Goal: Communication & Community: Answer question/provide support

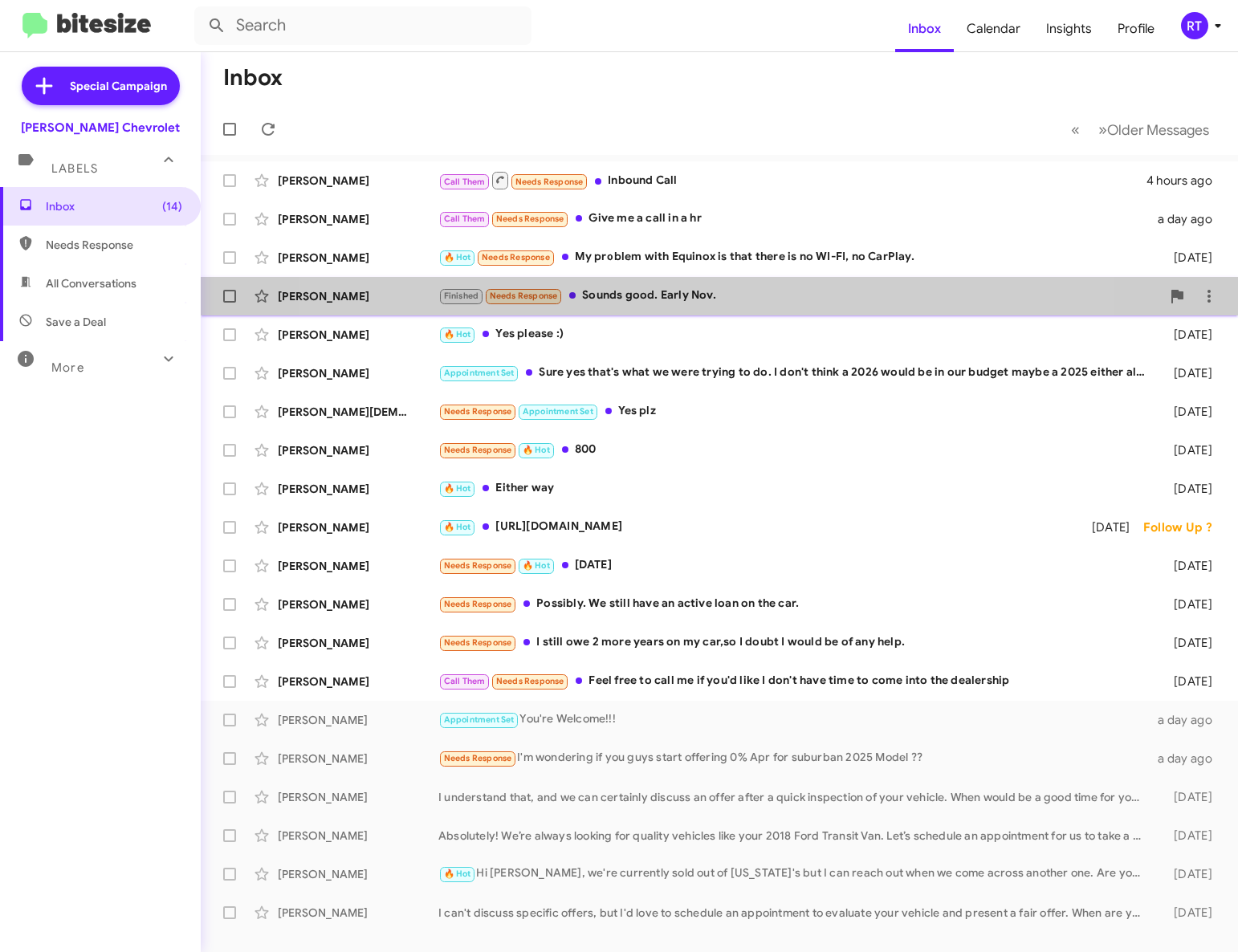
click at [666, 292] on div "Finished Needs Response Sounds good. Early Nov." at bounding box center [799, 296] width 722 height 19
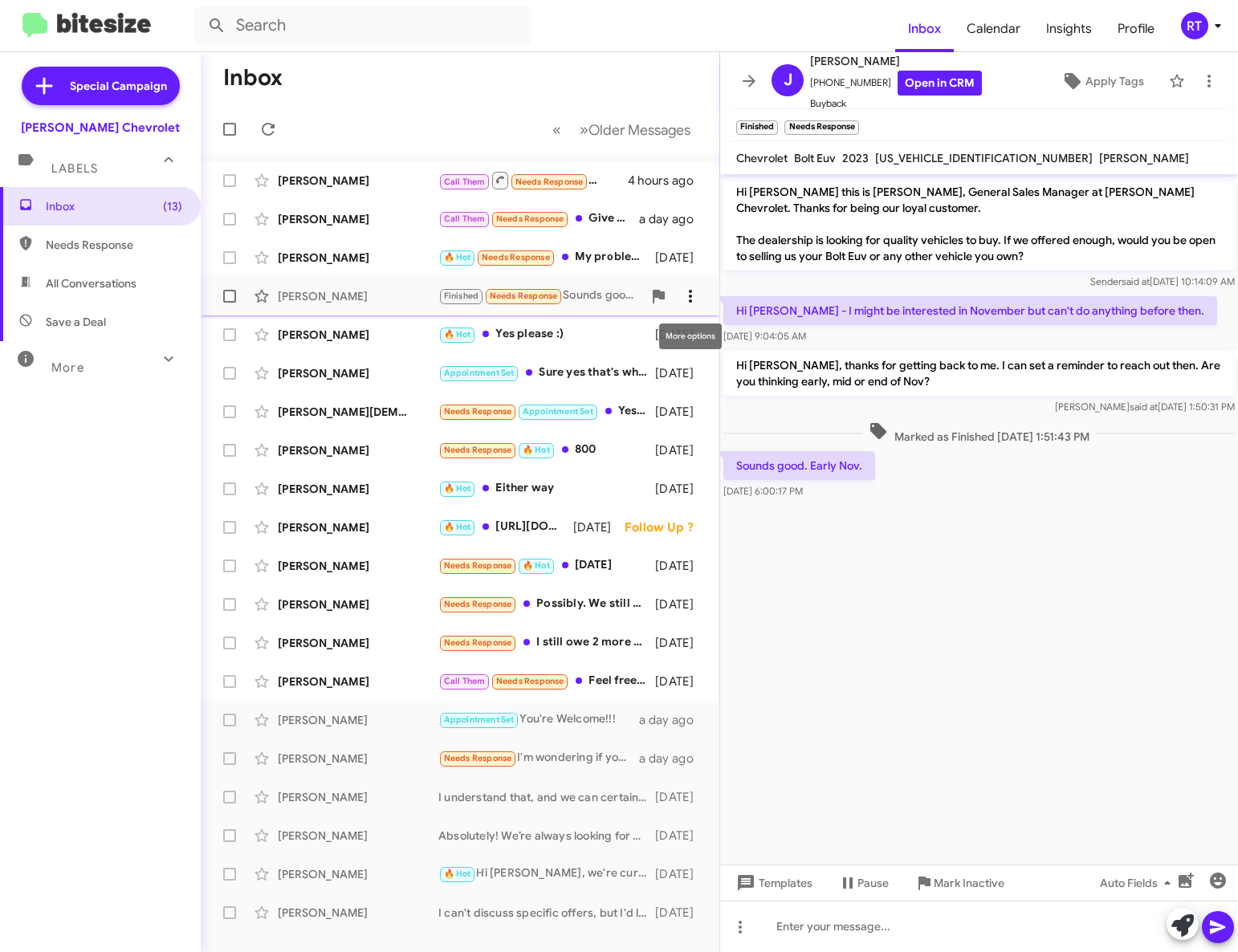
click at [685, 298] on icon at bounding box center [690, 296] width 19 height 19
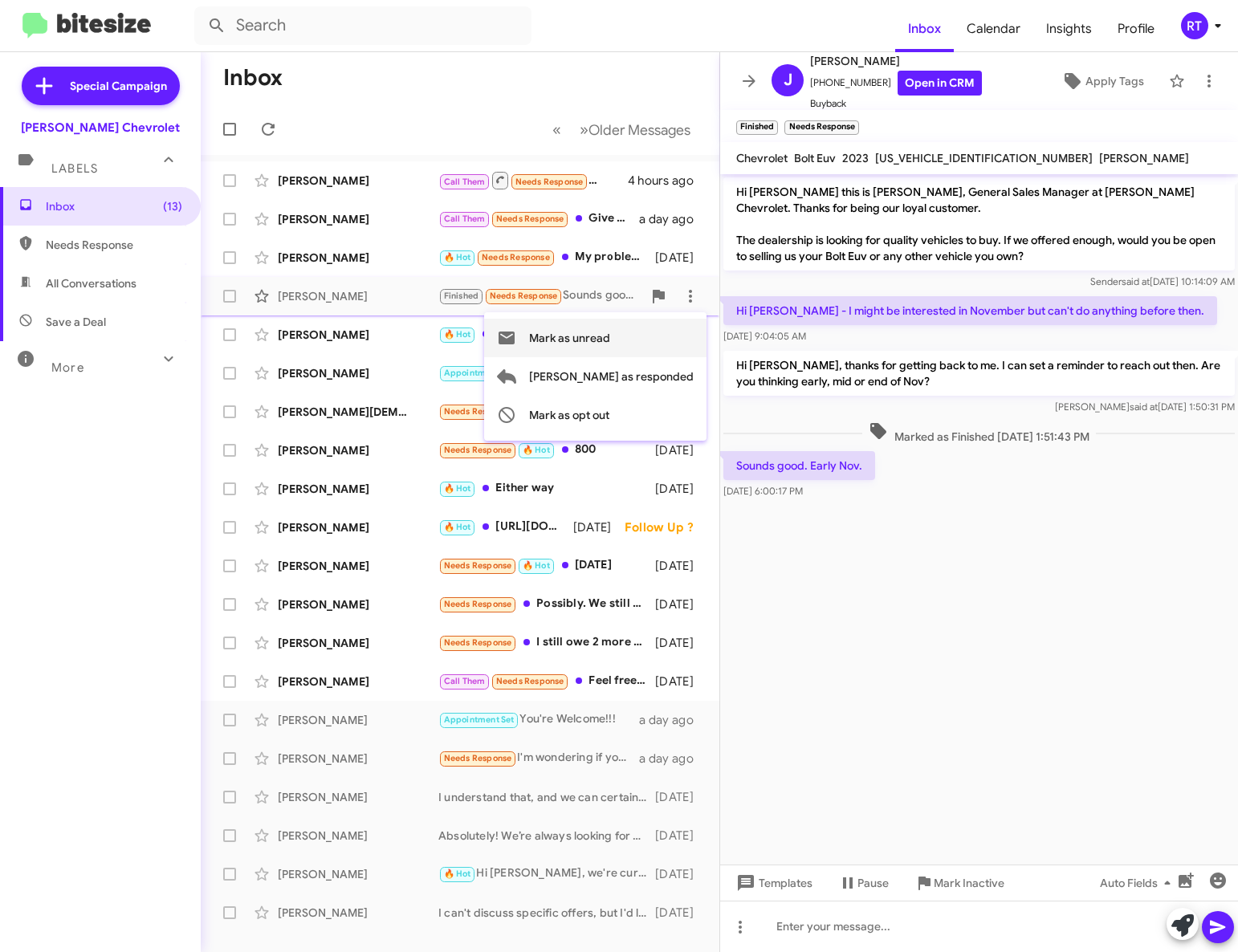
click at [611, 346] on span "Mark as unread" at bounding box center [569, 338] width 81 height 39
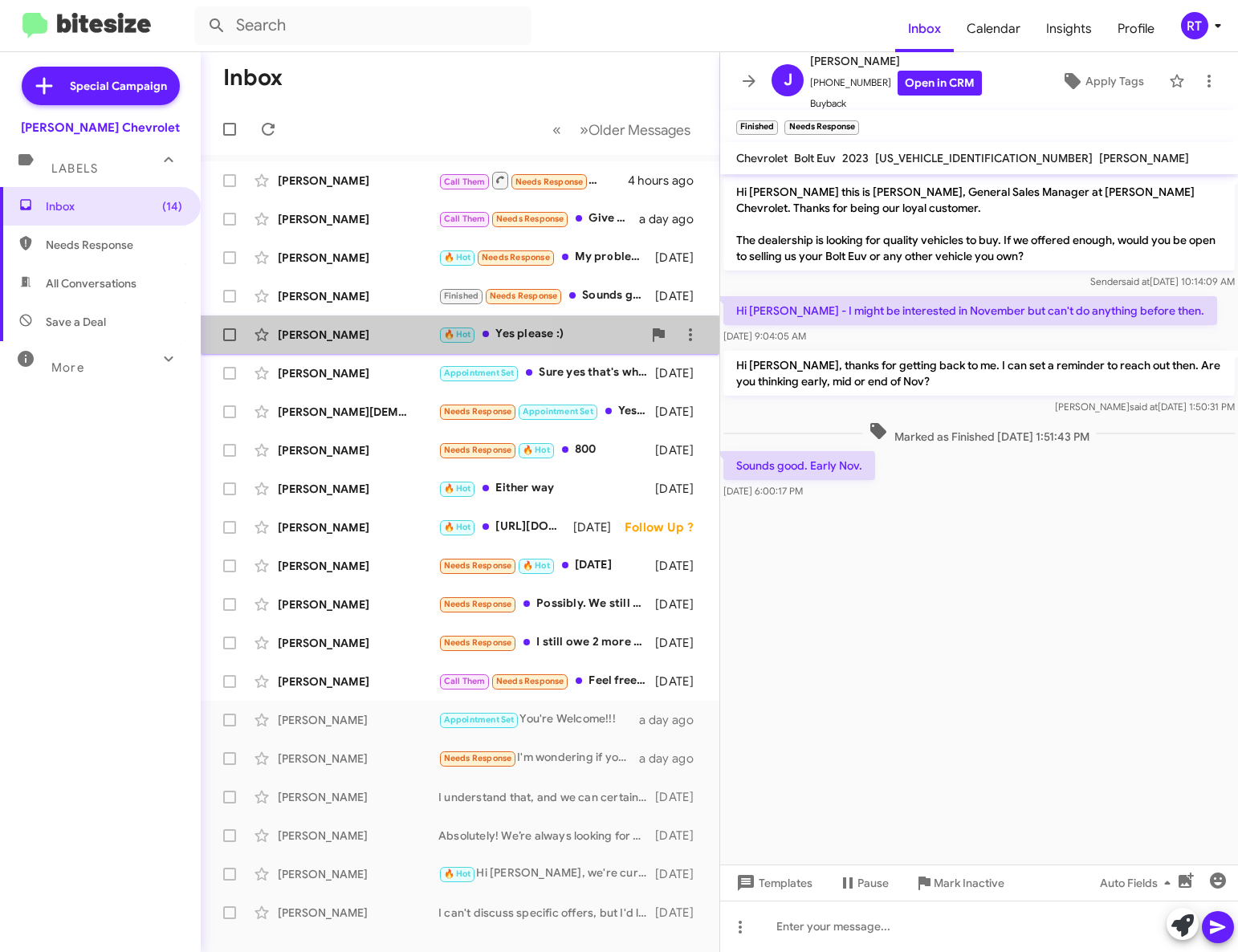
click at [330, 341] on div "[PERSON_NAME]" at bounding box center [357, 335] width 161 height 16
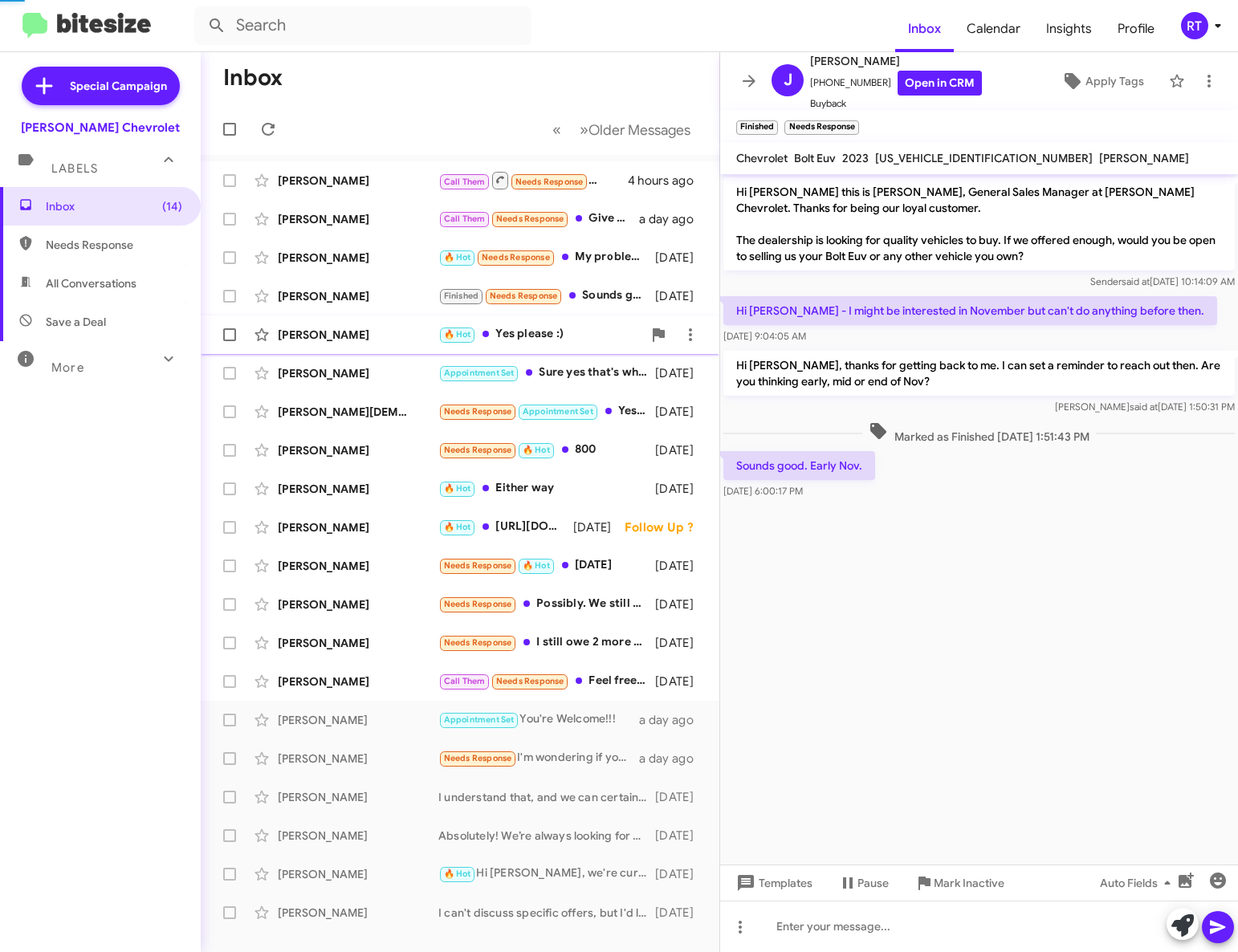
scroll to position [99, 0]
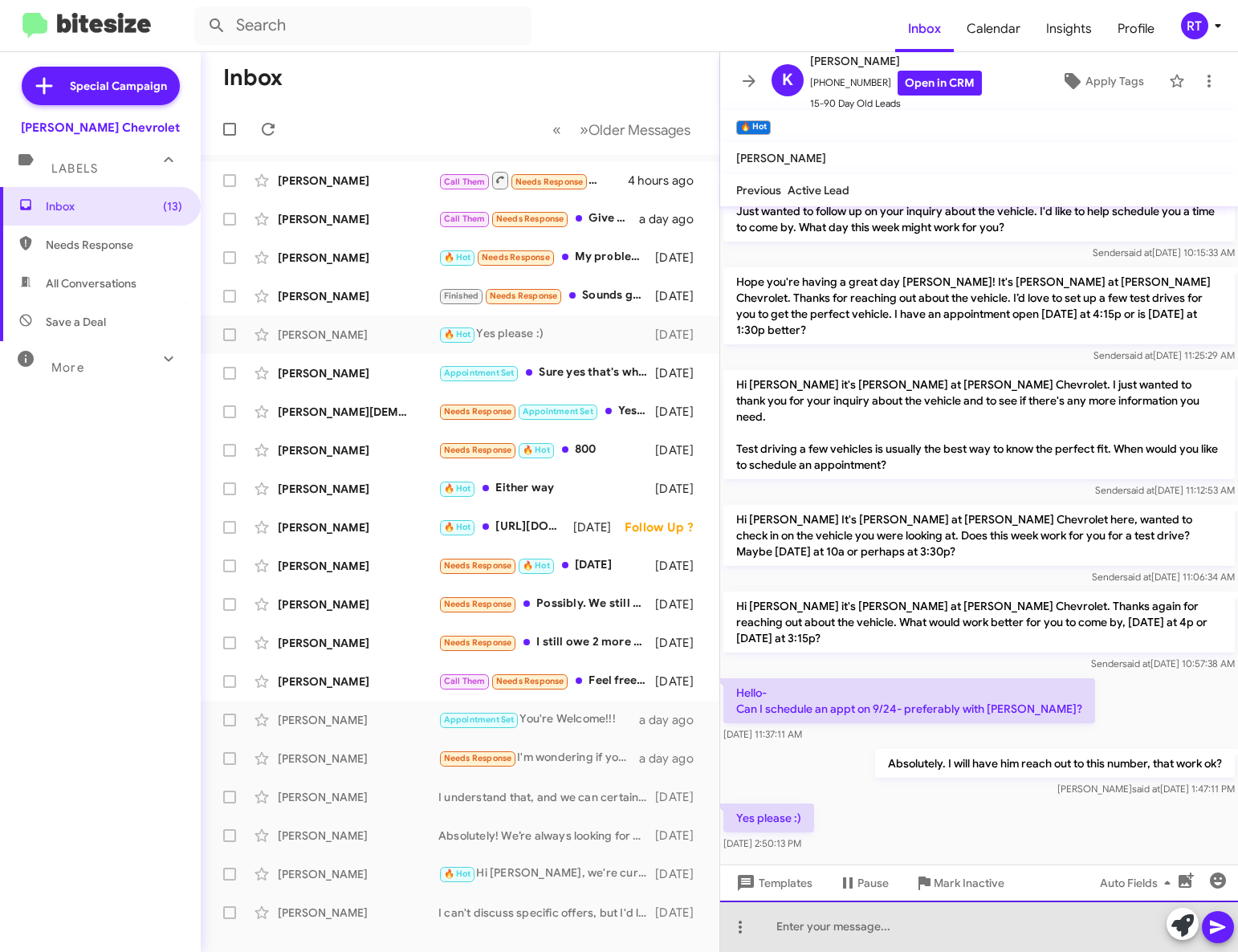
click at [786, 931] on div at bounding box center [979, 926] width 518 height 51
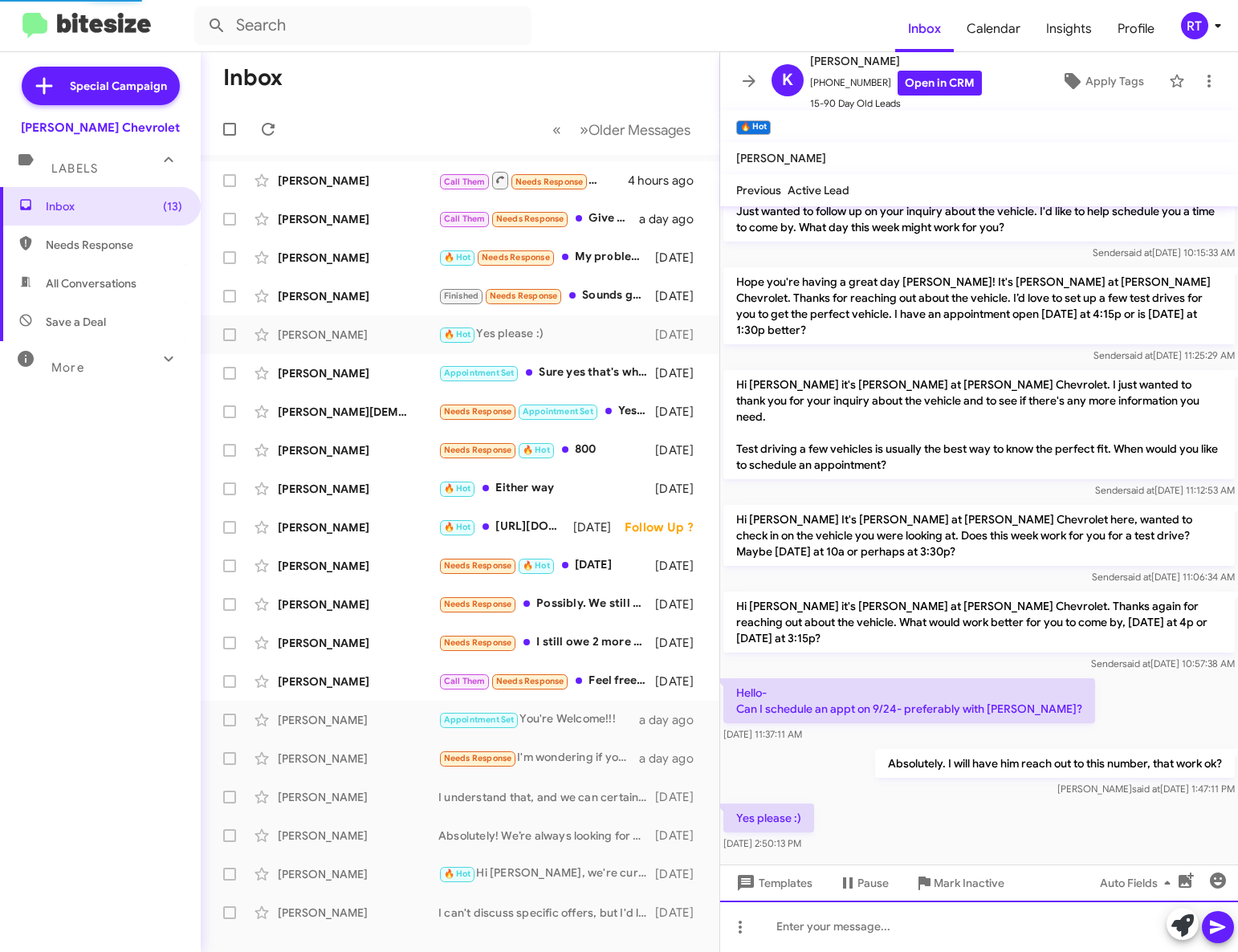
scroll to position [0, 0]
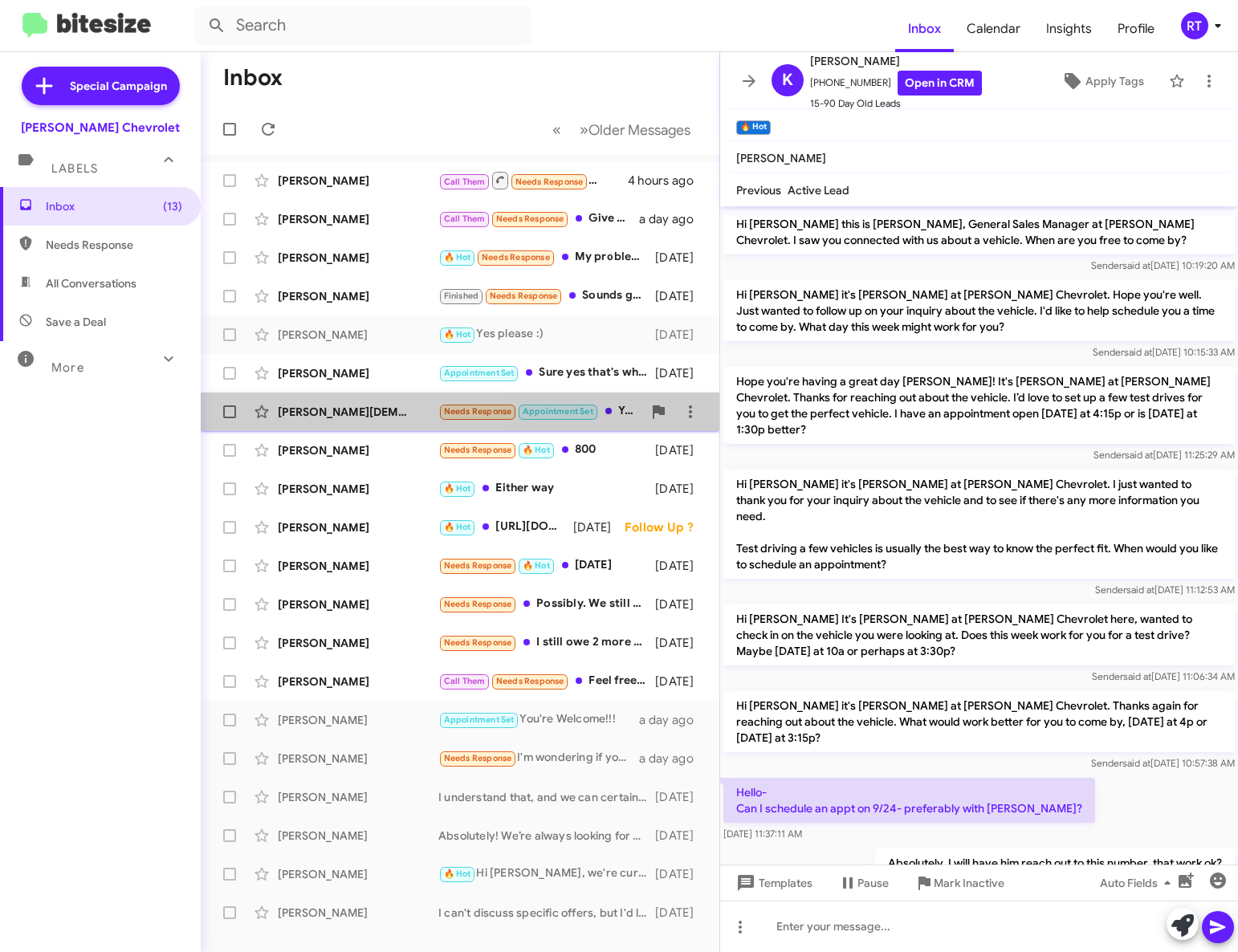
click at [304, 406] on div "[PERSON_NAME][DEMOGRAPHIC_DATA]" at bounding box center [357, 411] width 161 height 16
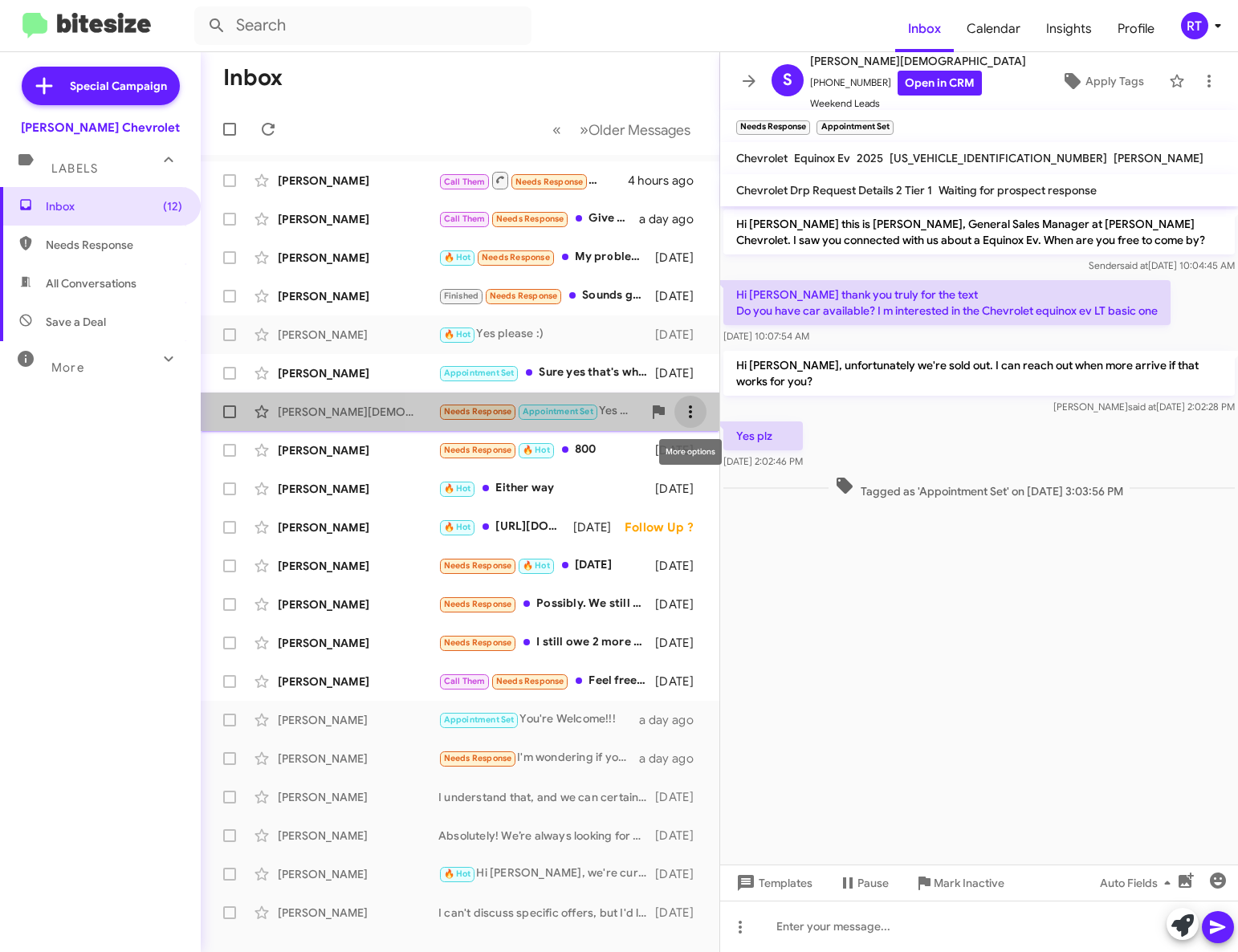
click at [692, 414] on icon at bounding box center [690, 411] width 19 height 19
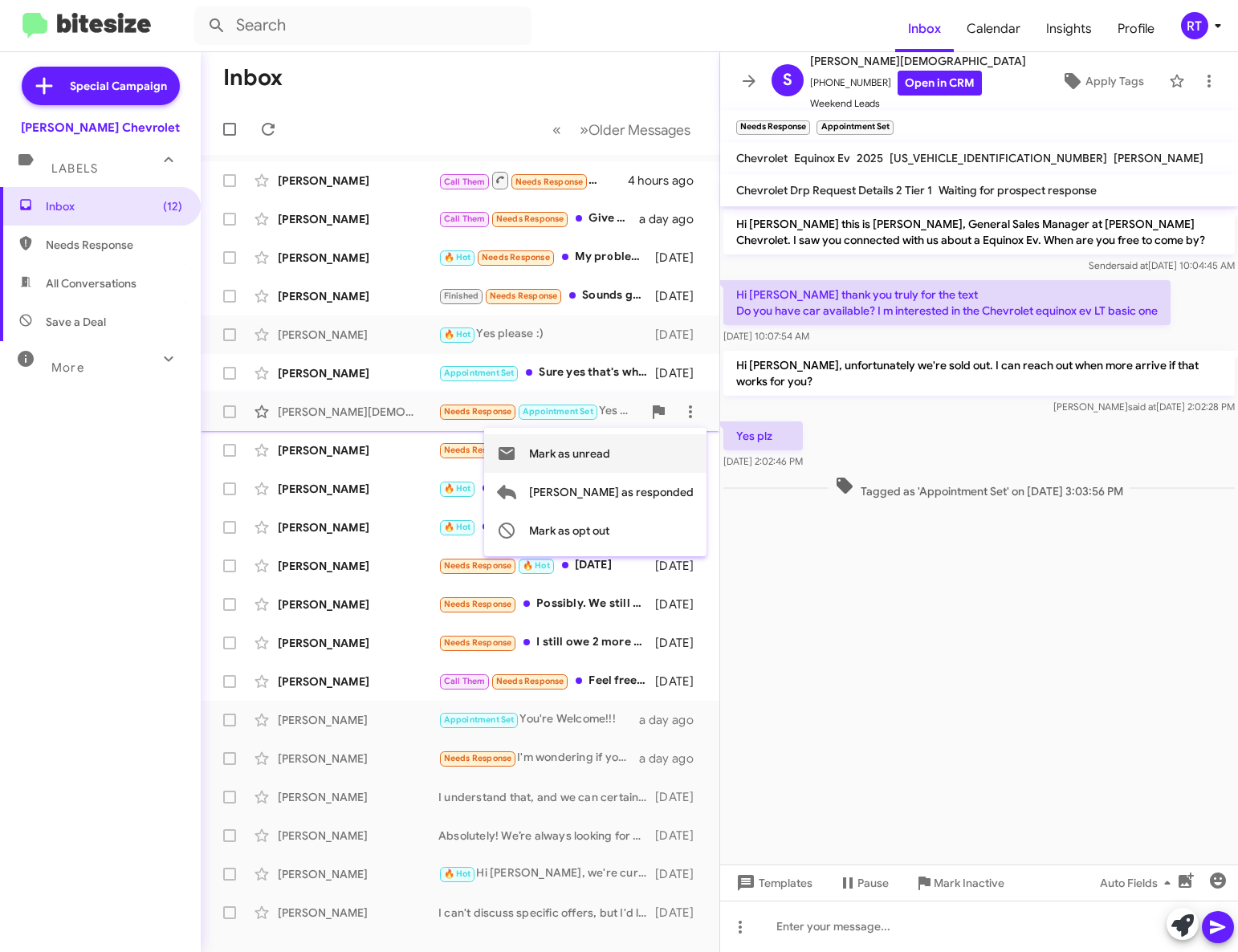
click at [611, 453] on span "Mark as unread" at bounding box center [569, 453] width 81 height 39
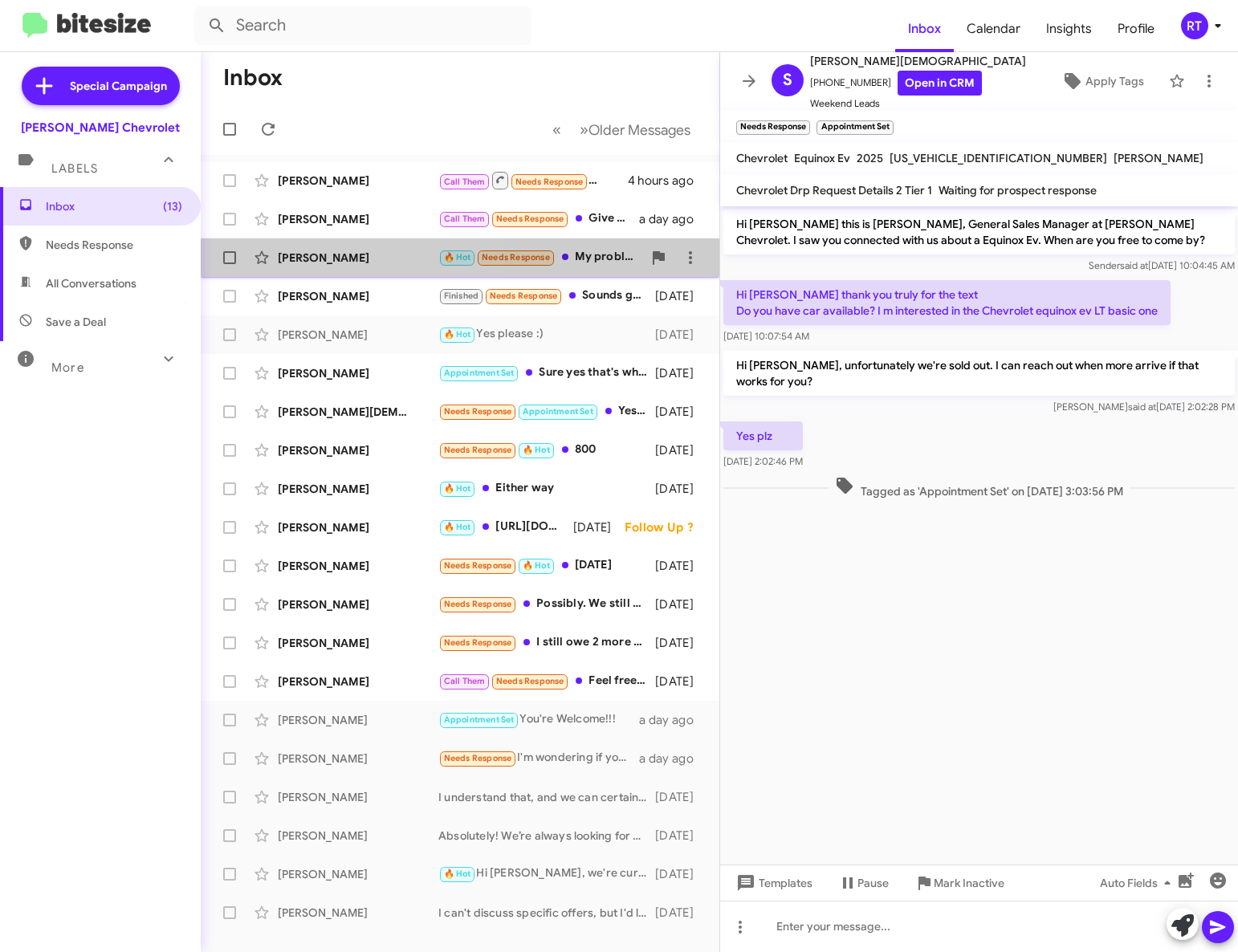
click at [306, 260] on div "[PERSON_NAME]" at bounding box center [357, 257] width 161 height 16
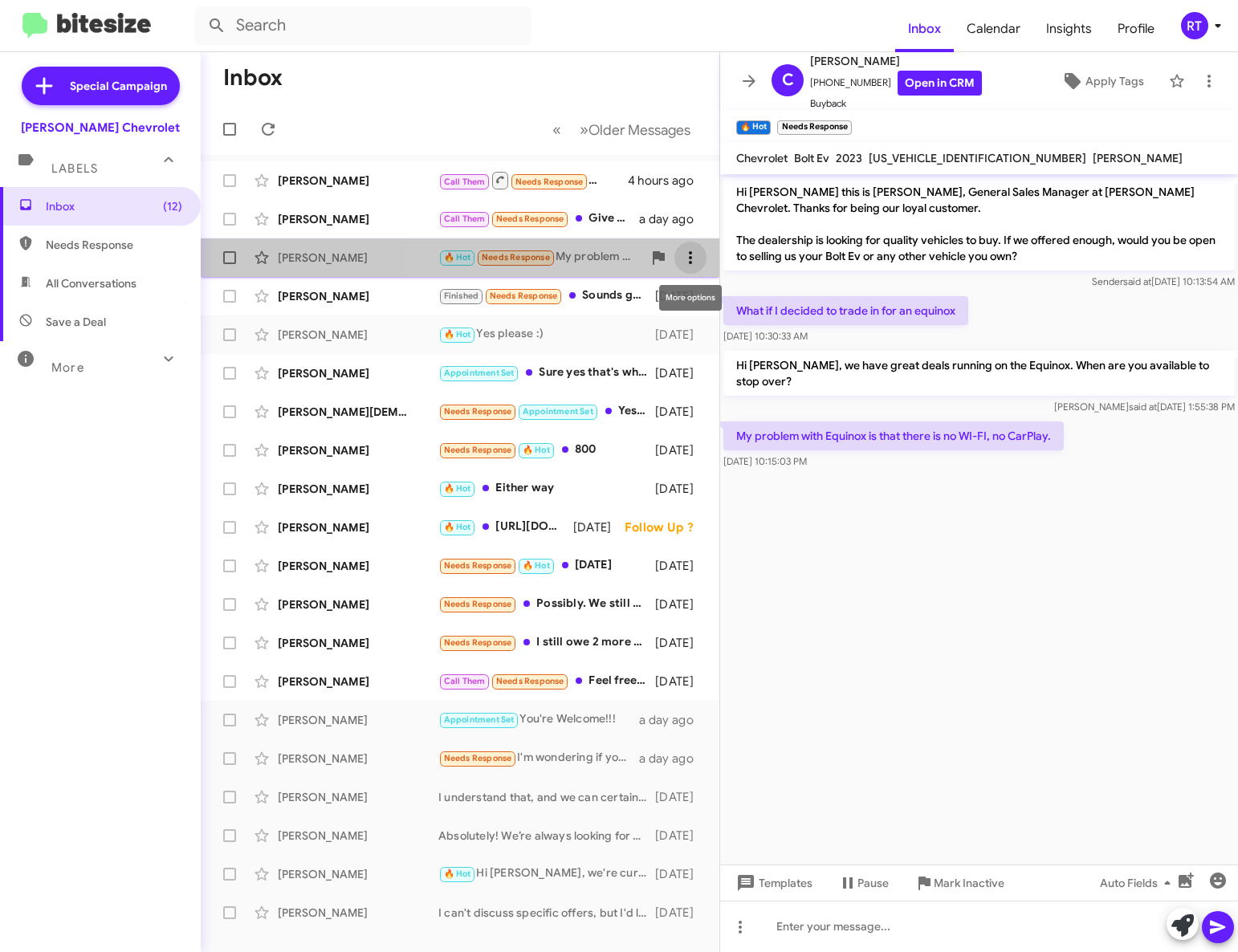
click at [691, 257] on icon at bounding box center [690, 257] width 19 height 19
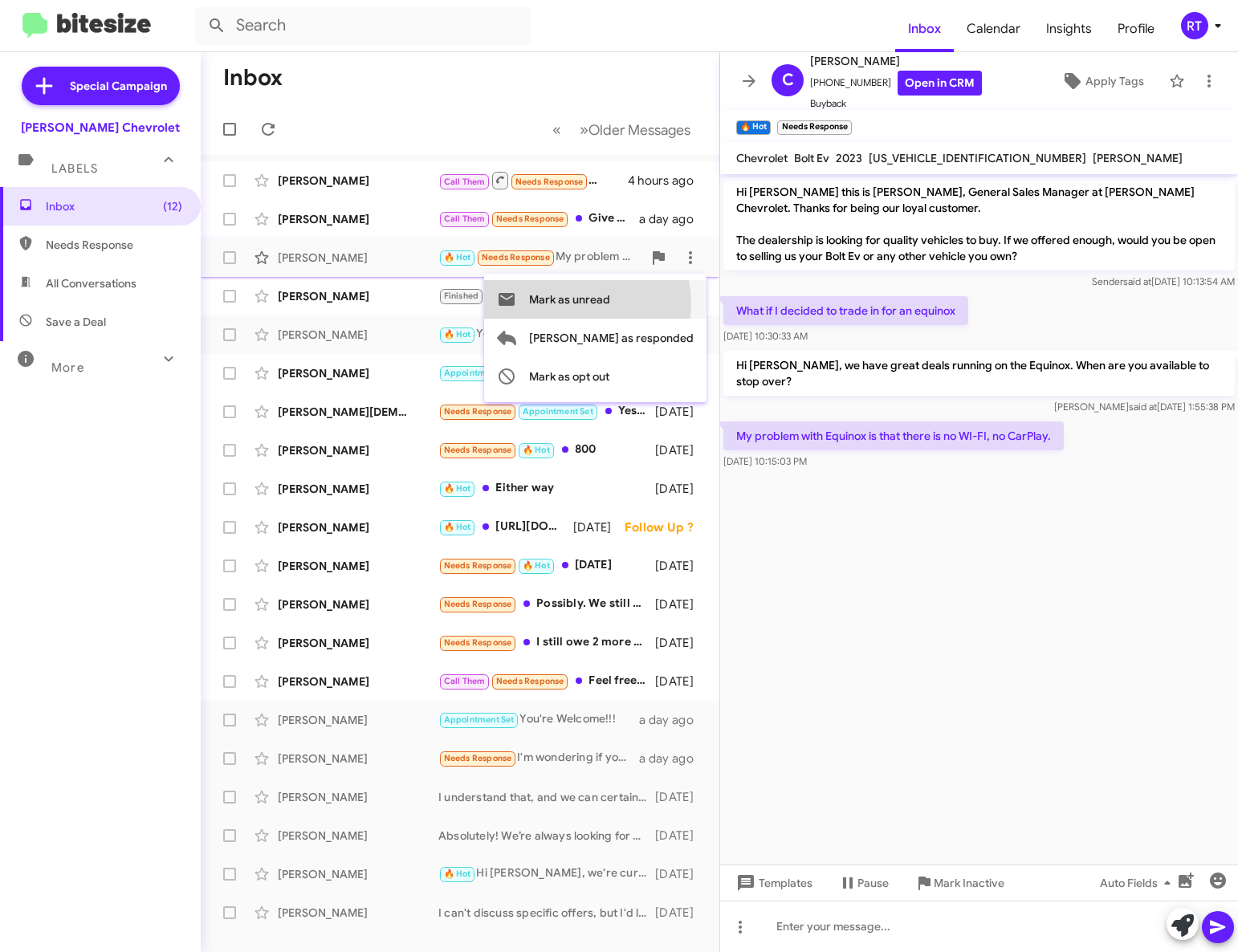
click at [611, 304] on span "Mark as unread" at bounding box center [569, 299] width 81 height 39
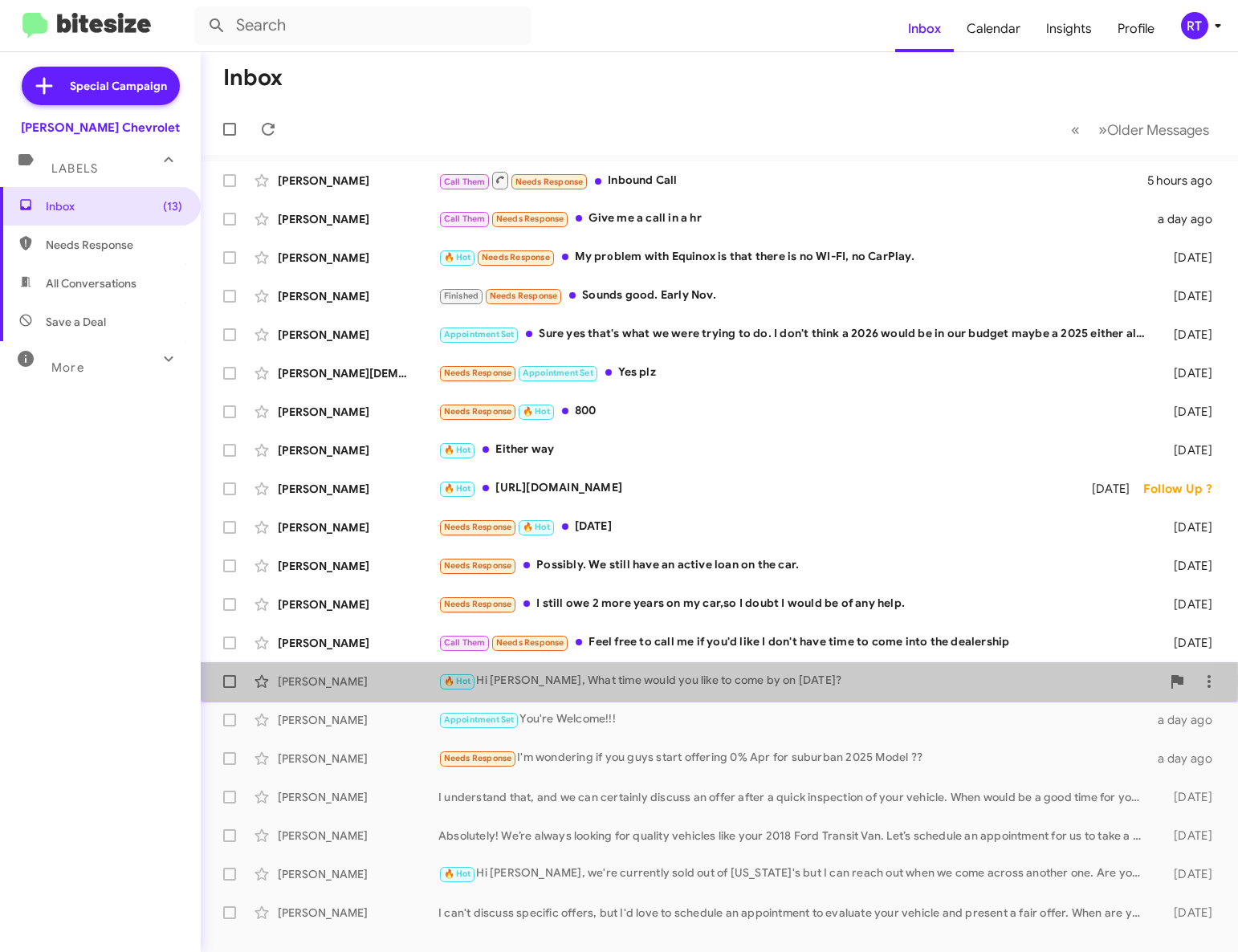
click at [309, 681] on div "[PERSON_NAME]" at bounding box center [357, 681] width 161 height 16
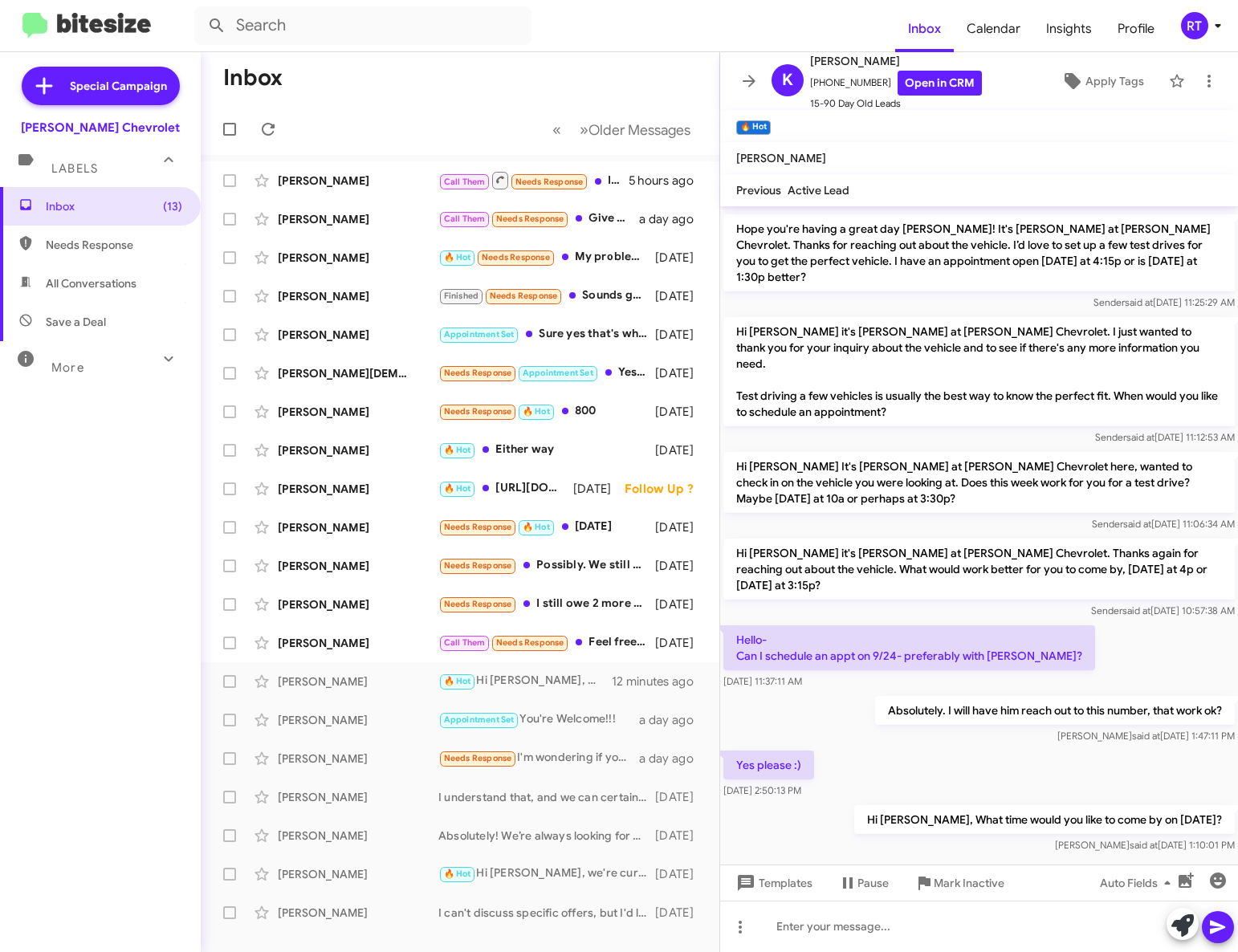
scroll to position [161, 0]
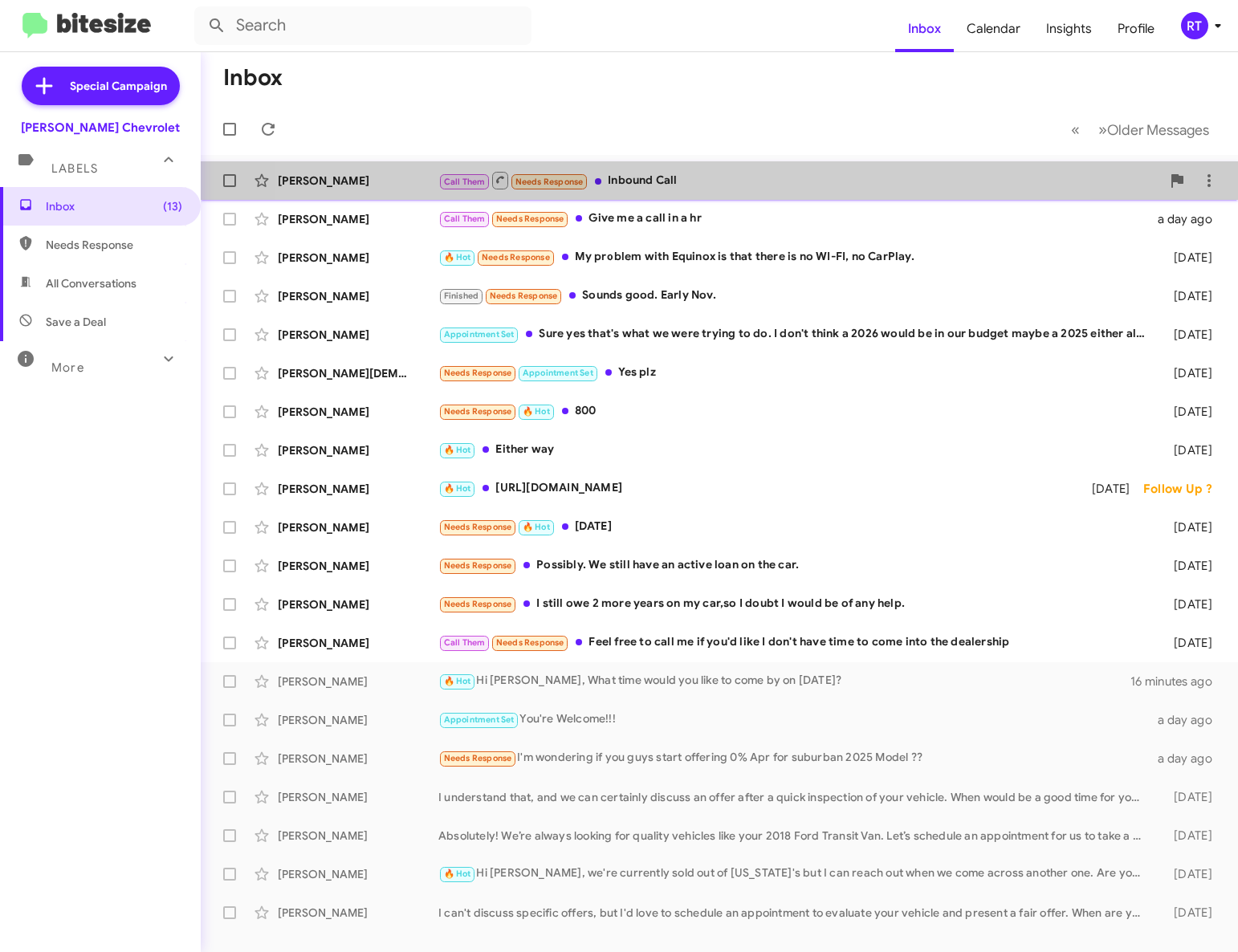
click at [654, 185] on div "Call Them Needs Response Inbound Call" at bounding box center [799, 180] width 722 height 20
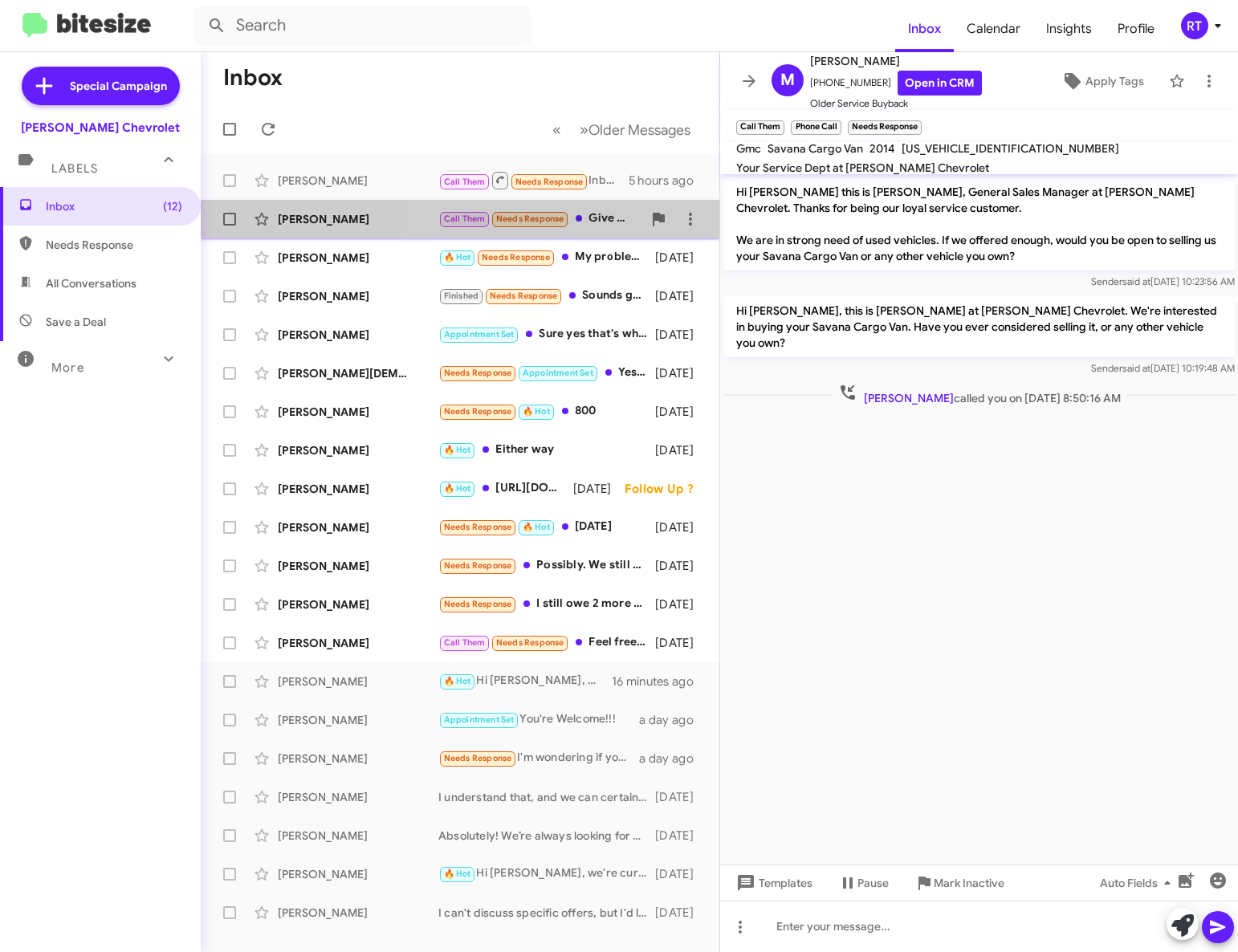
click at [621, 217] on div "Call Them Needs Response Give me a call in a hr" at bounding box center [540, 219] width 204 height 19
